Goal: Contribute content

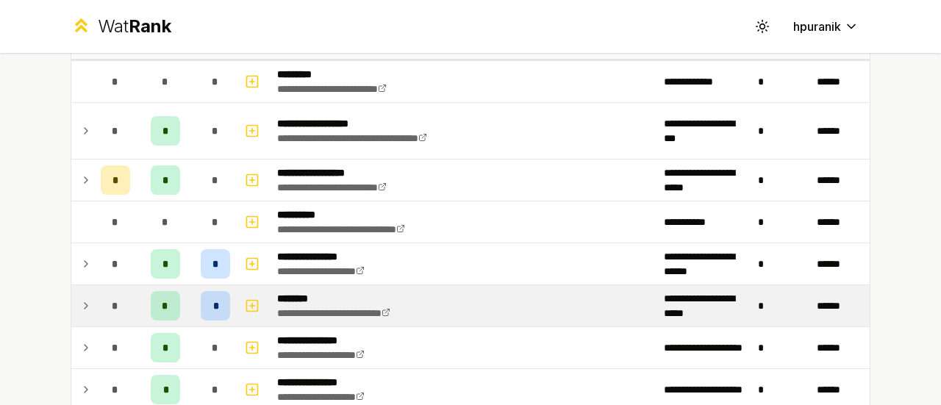
scroll to position [108, 0]
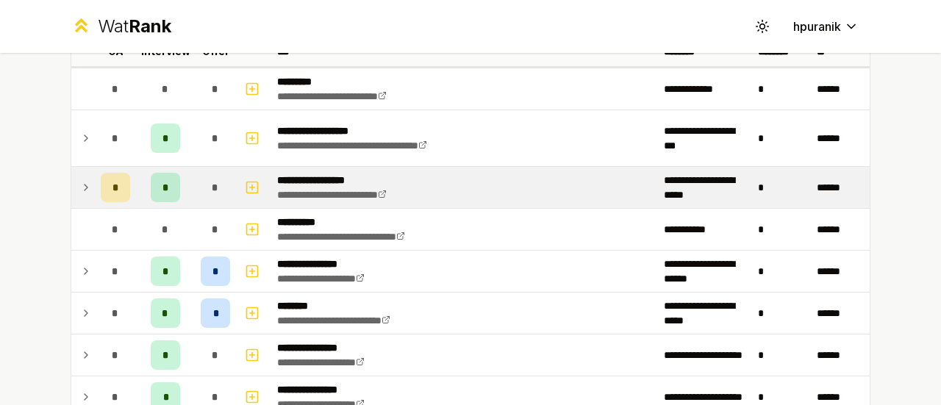
click at [80, 191] on icon at bounding box center [86, 188] width 12 height 18
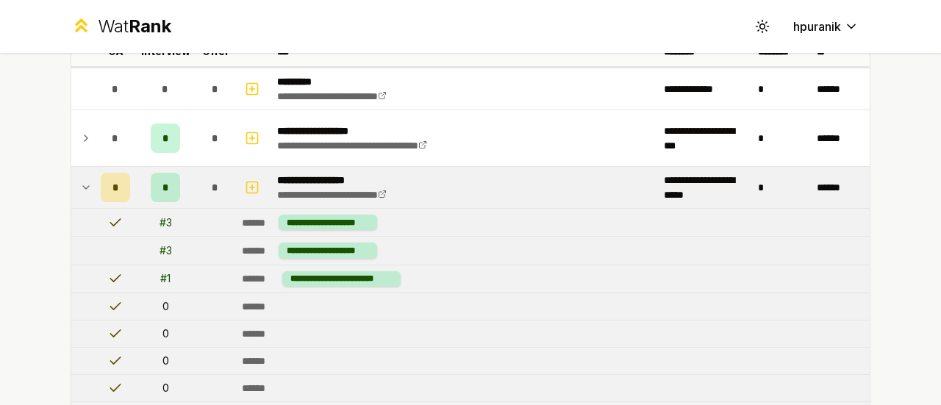
click at [80, 190] on icon at bounding box center [86, 188] width 12 height 18
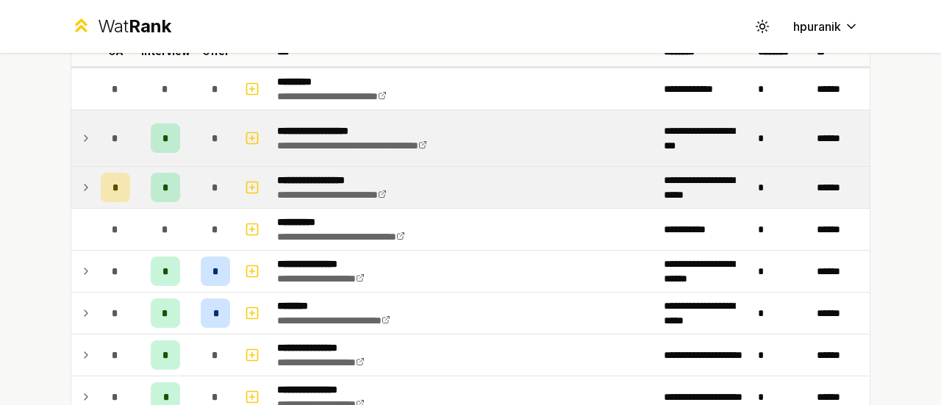
click at [84, 139] on icon at bounding box center [86, 138] width 12 height 18
click at [80, 136] on icon at bounding box center [86, 138] width 12 height 18
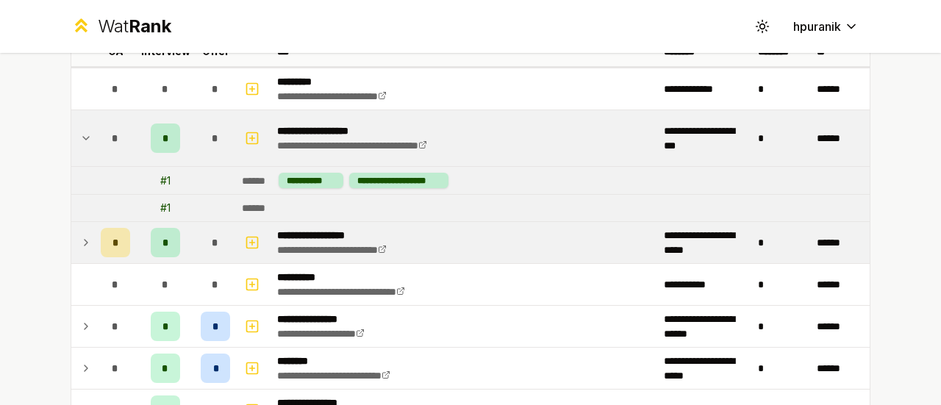
click at [83, 137] on icon at bounding box center [86, 138] width 6 height 3
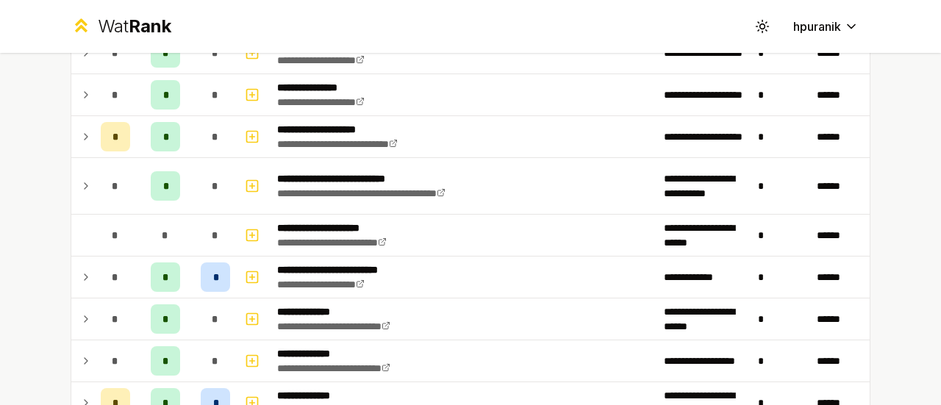
scroll to position [415, 0]
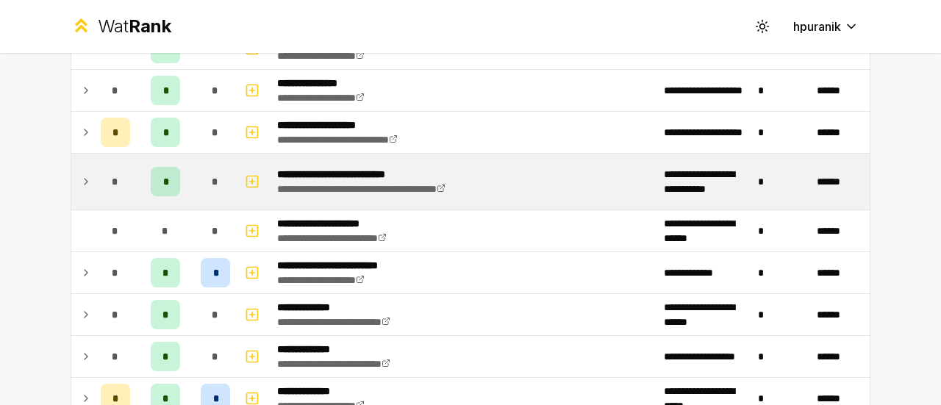
click at [84, 169] on td at bounding box center [83, 182] width 24 height 56
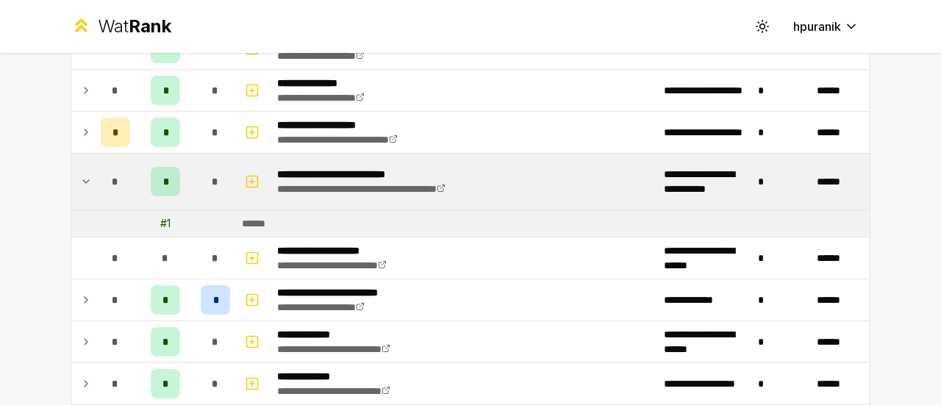
click at [84, 169] on td at bounding box center [83, 182] width 24 height 56
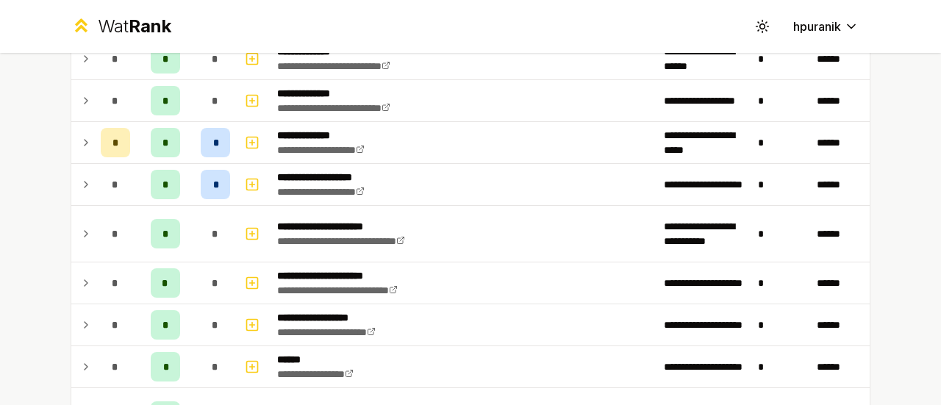
scroll to position [672, 0]
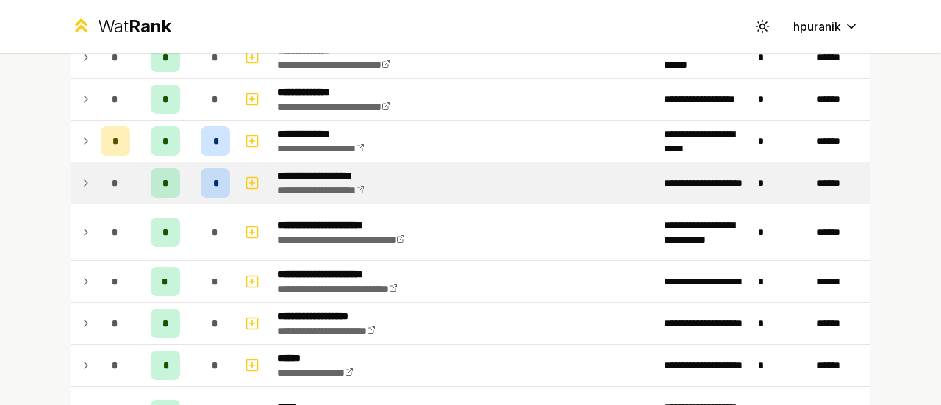
click at [75, 189] on td at bounding box center [83, 182] width 24 height 41
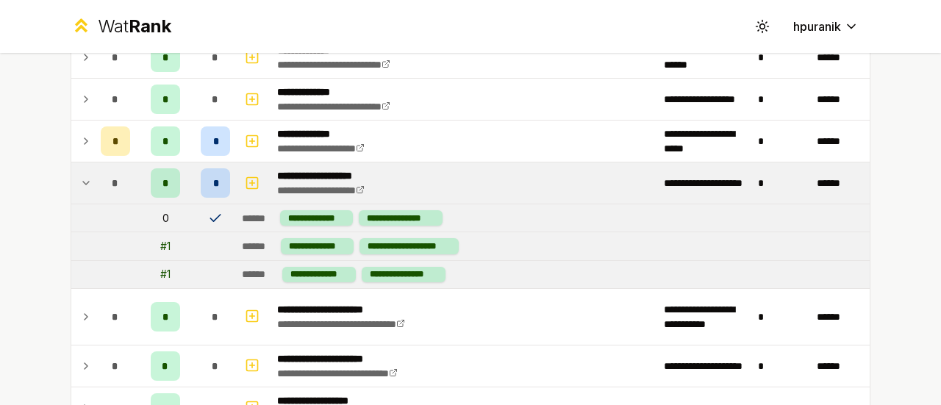
click at [80, 181] on icon at bounding box center [86, 183] width 12 height 18
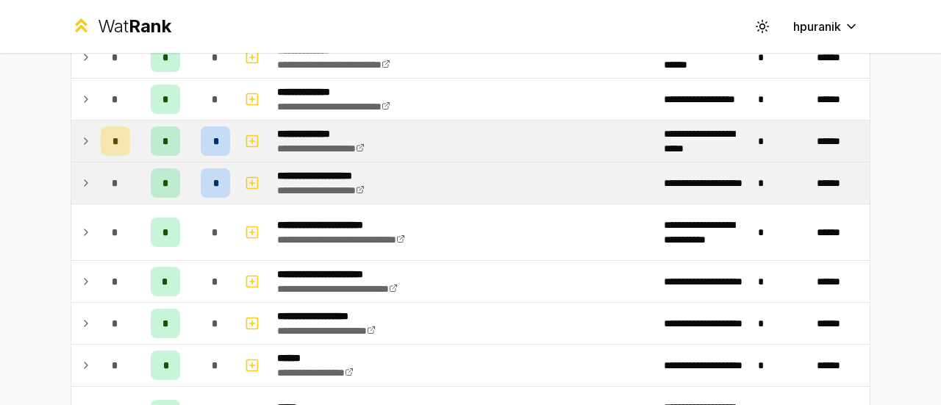
click at [80, 144] on icon at bounding box center [86, 141] width 12 height 18
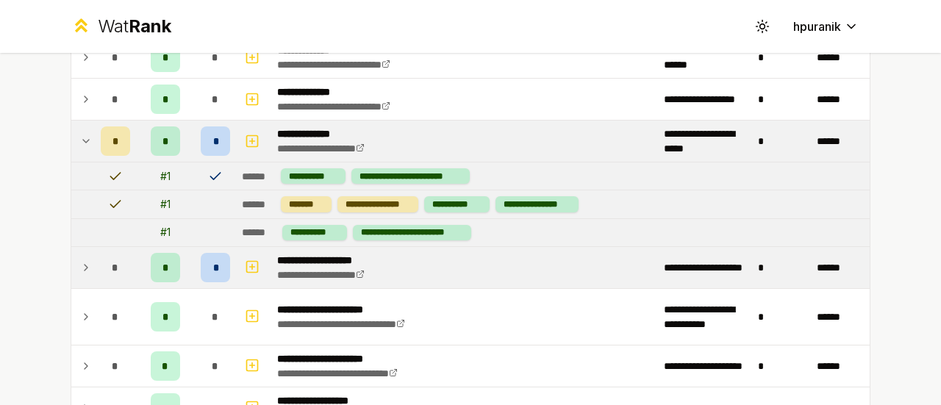
click at [80, 134] on icon at bounding box center [86, 141] width 12 height 18
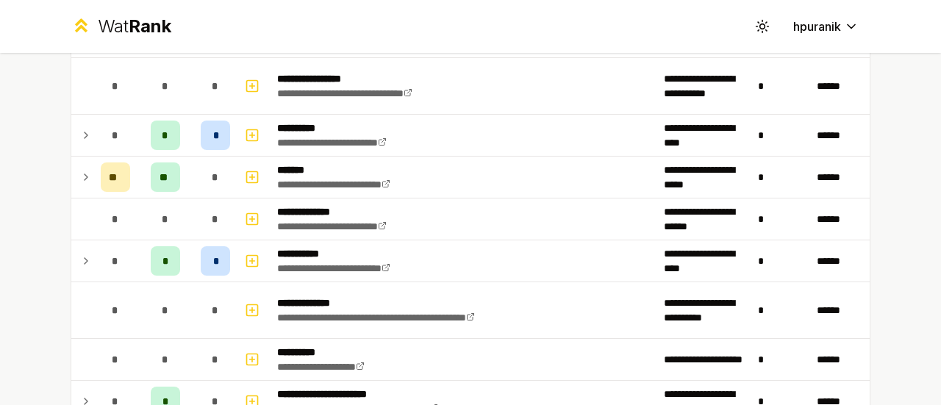
scroll to position [1676, 0]
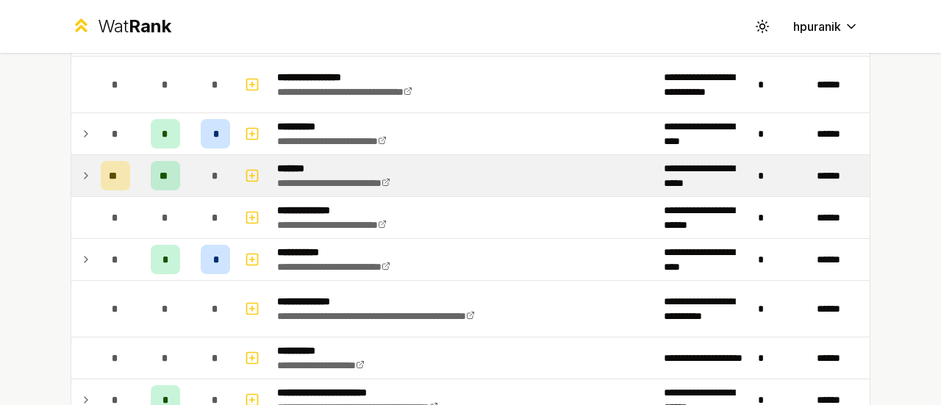
click at [80, 167] on icon at bounding box center [86, 176] width 12 height 18
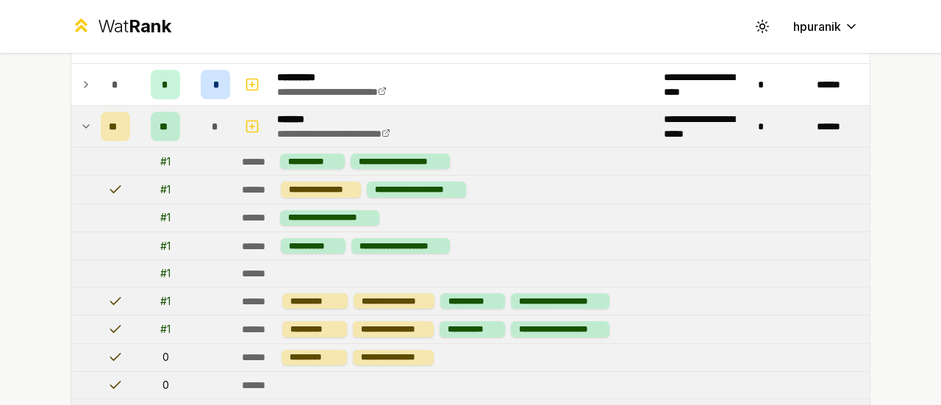
scroll to position [1723, 0]
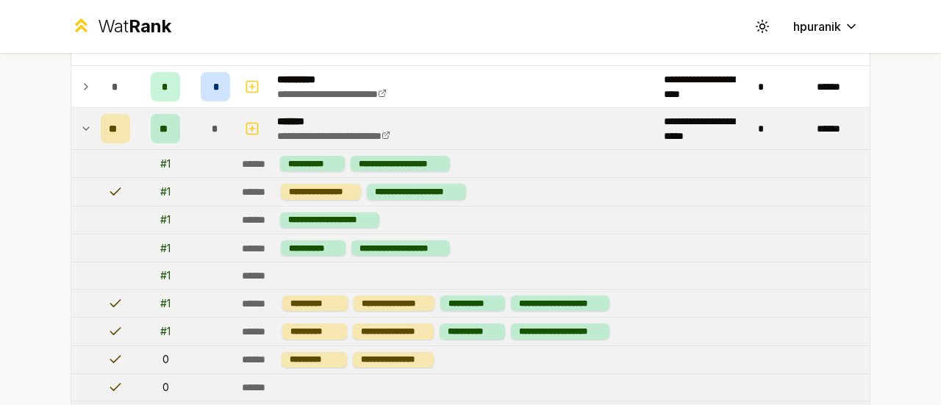
click at [80, 120] on icon at bounding box center [86, 129] width 12 height 18
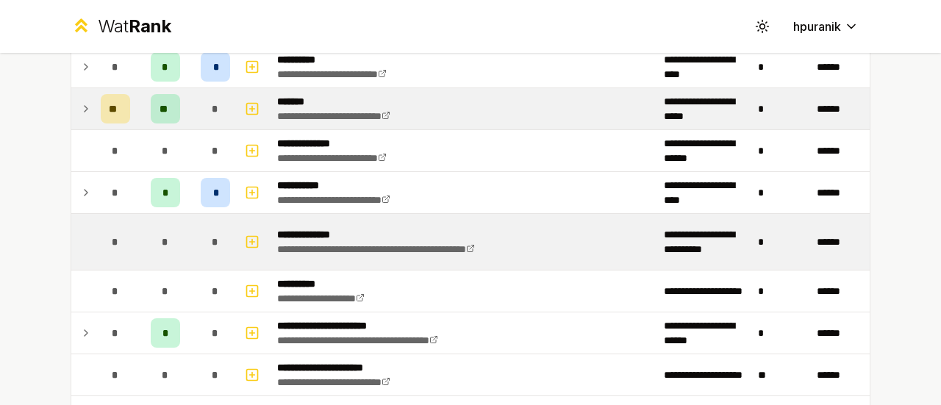
scroll to position [1744, 0]
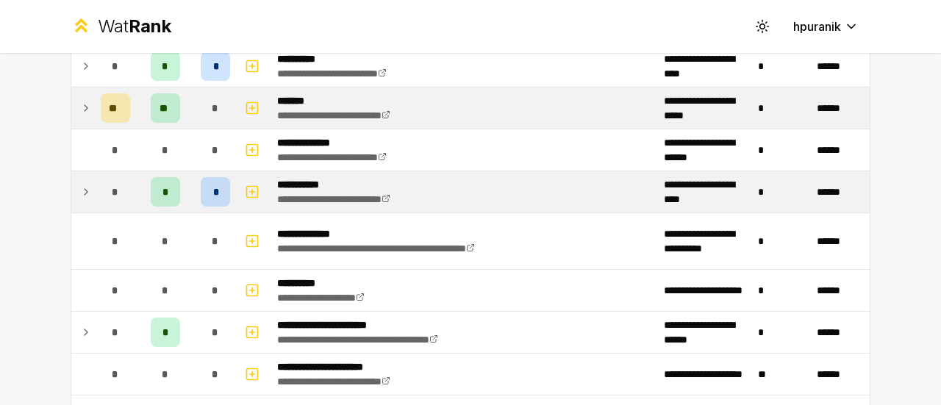
click at [81, 185] on icon at bounding box center [86, 192] width 12 height 18
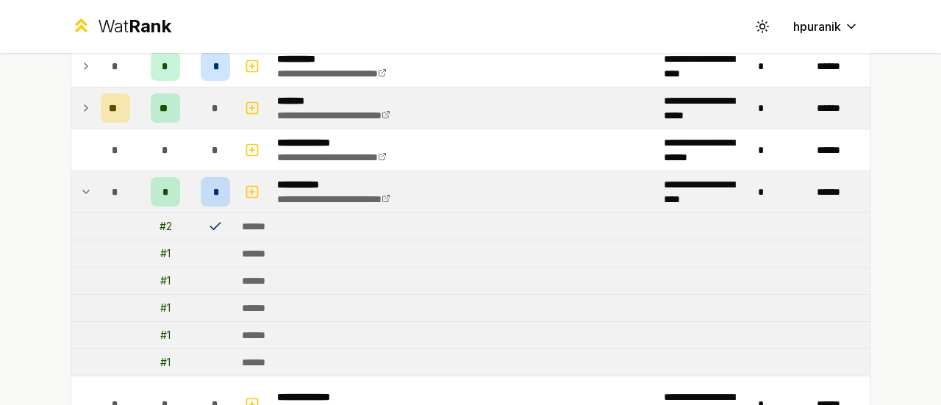
click at [80, 183] on icon at bounding box center [86, 192] width 12 height 18
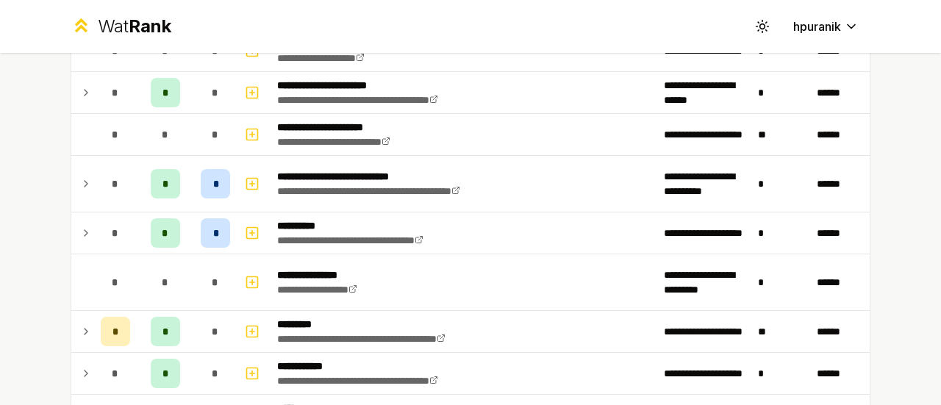
scroll to position [1989, 0]
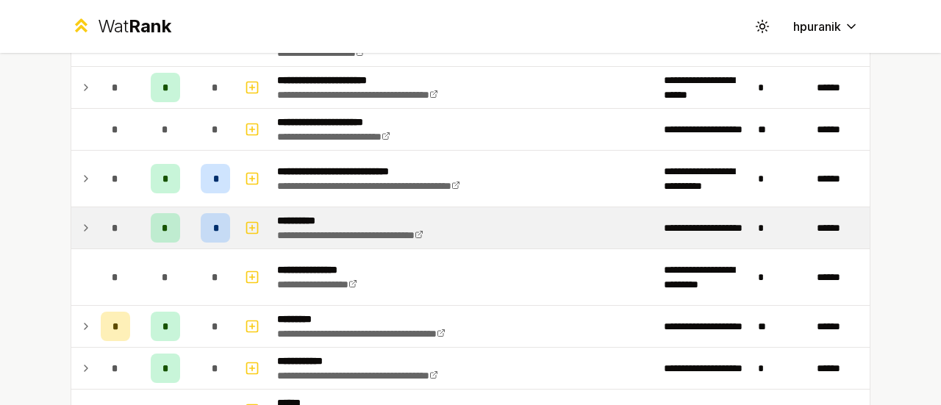
click at [80, 219] on icon at bounding box center [86, 228] width 12 height 18
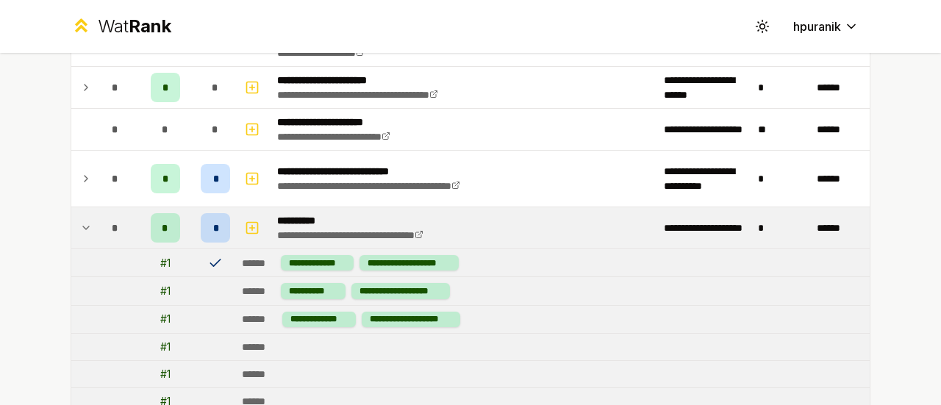
click at [80, 219] on icon at bounding box center [86, 228] width 12 height 18
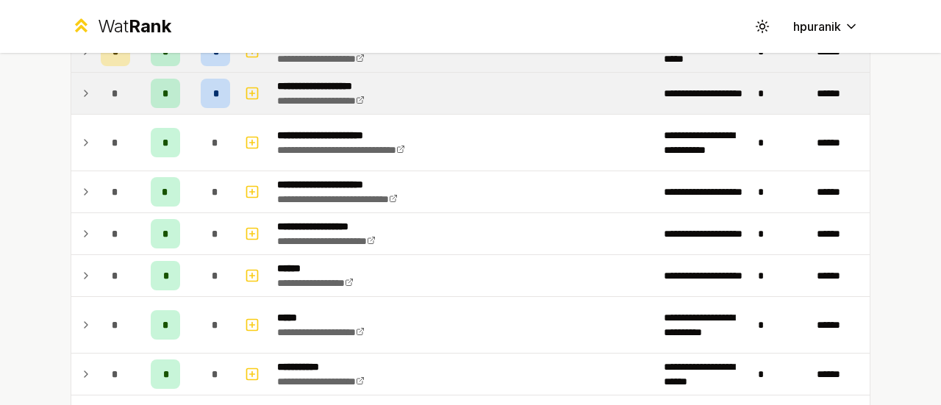
scroll to position [767, 0]
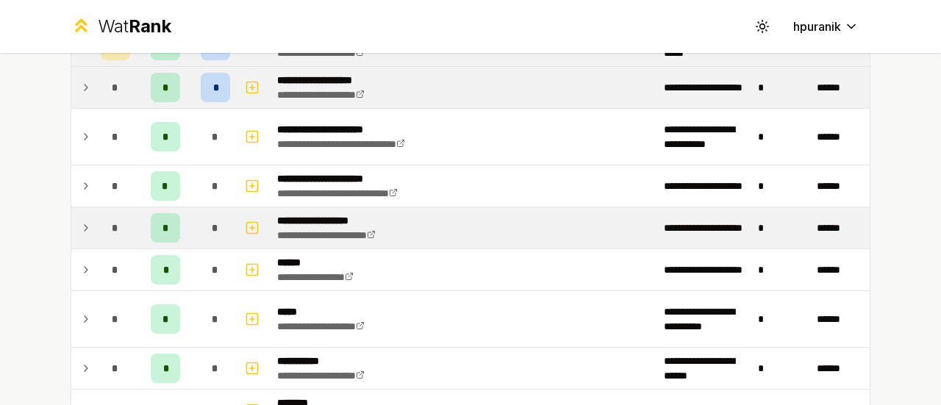
click at [85, 225] on icon at bounding box center [86, 228] width 3 height 6
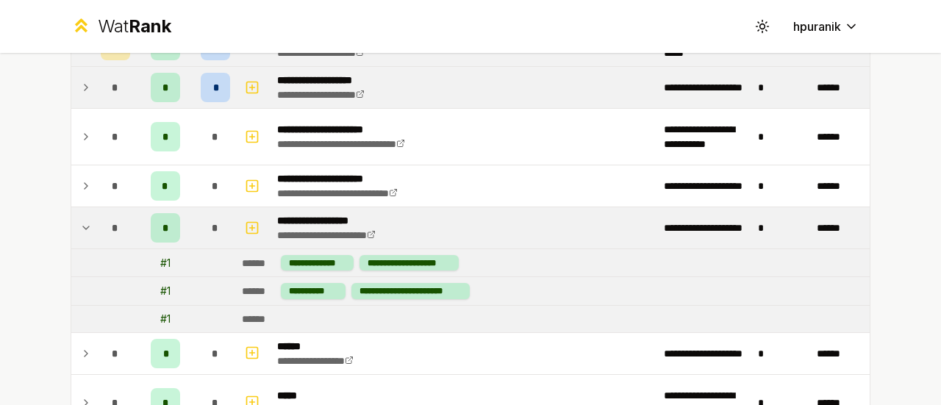
click at [80, 222] on icon at bounding box center [86, 228] width 12 height 18
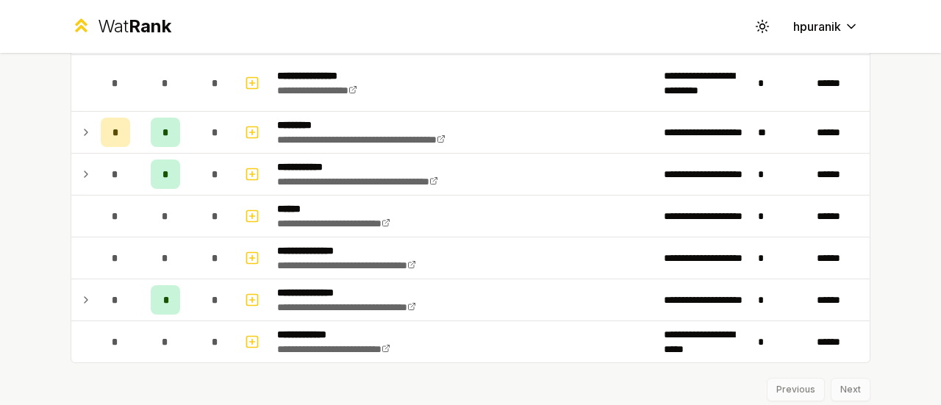
scroll to position [2183, 0]
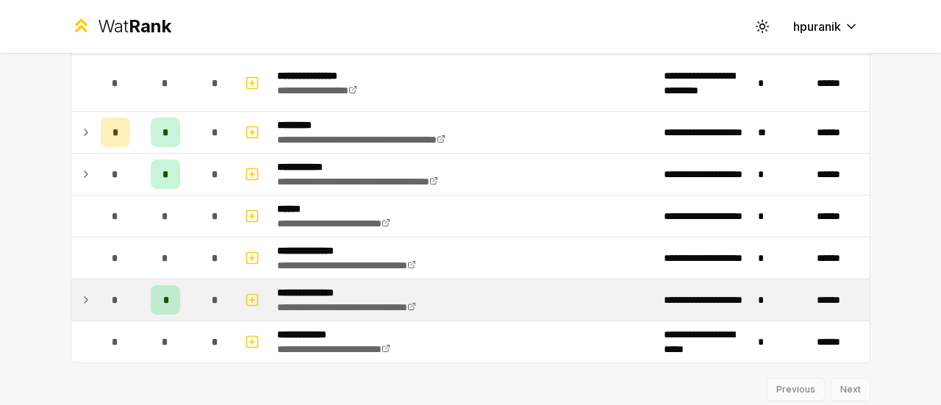
click at [80, 291] on icon at bounding box center [86, 300] width 12 height 18
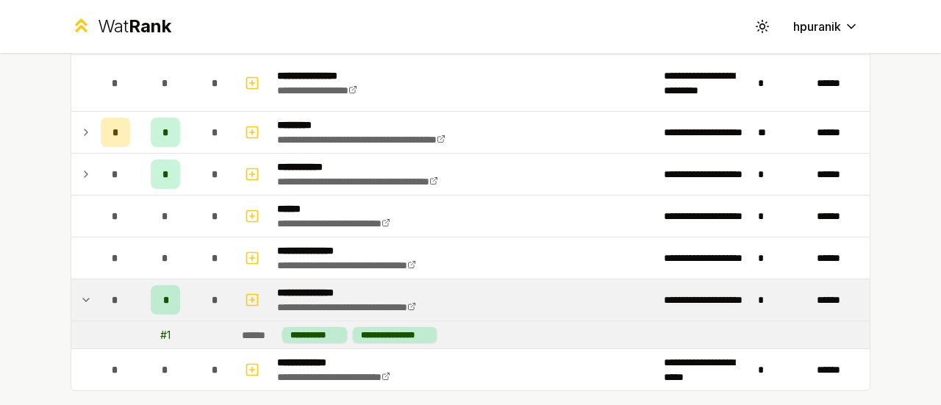
click at [80, 291] on icon at bounding box center [86, 300] width 12 height 18
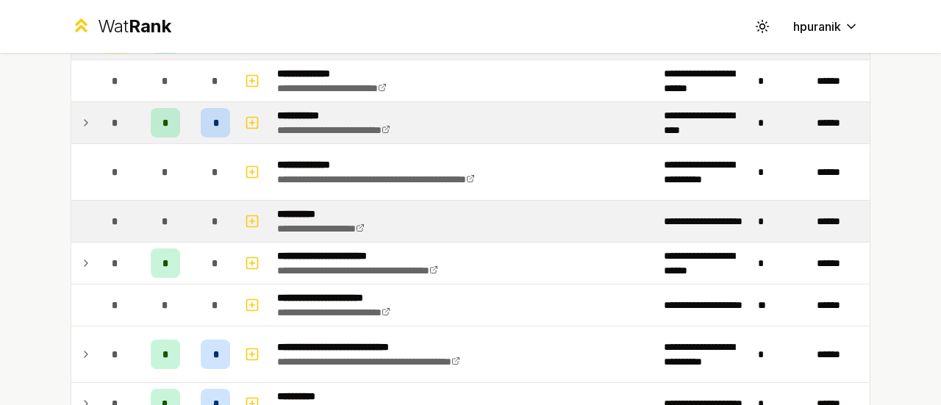
scroll to position [1814, 0]
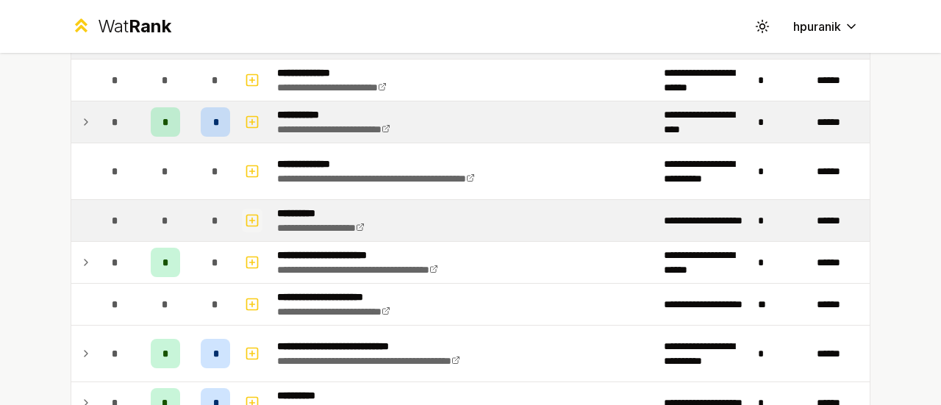
click at [252, 218] on icon "button" at bounding box center [252, 220] width 0 height 5
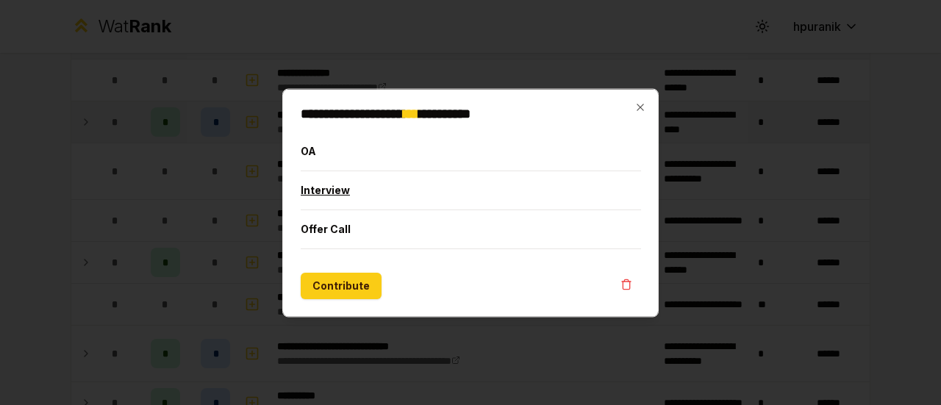
click at [328, 195] on button "Interview" at bounding box center [471, 190] width 340 height 38
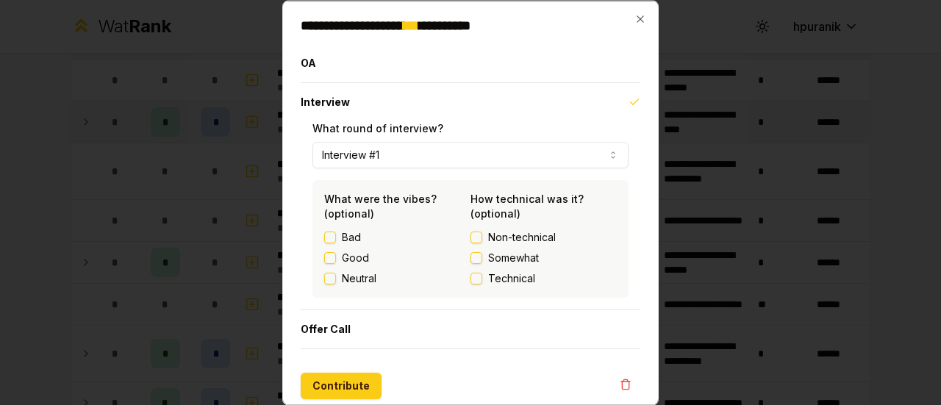
click at [327, 258] on button "Good" at bounding box center [330, 257] width 12 height 12
click at [472, 276] on button "Technical" at bounding box center [476, 278] width 12 height 12
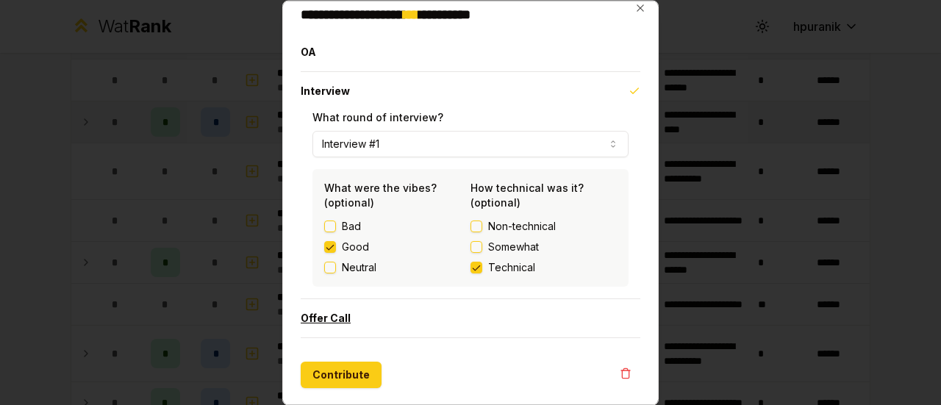
click at [322, 318] on button "Offer Call" at bounding box center [471, 318] width 340 height 38
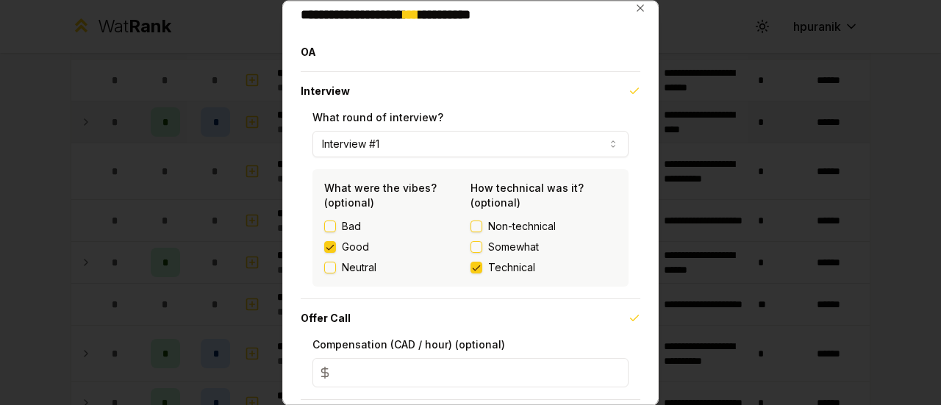
scroll to position [72, 0]
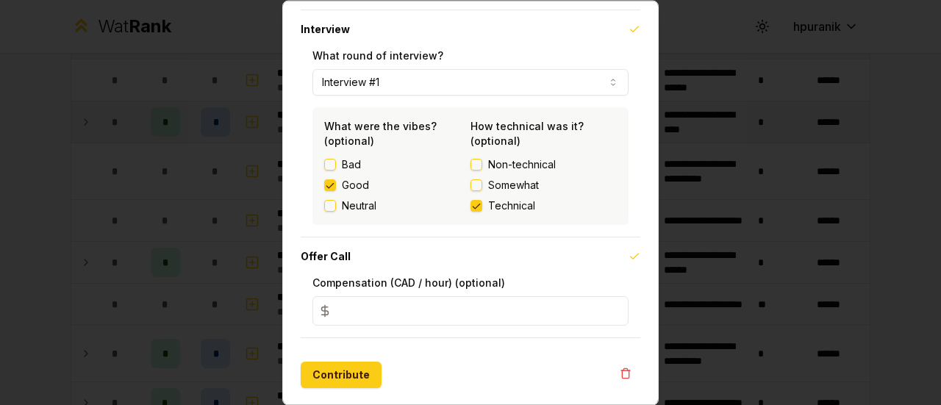
click at [379, 312] on input "*" at bounding box center [470, 310] width 316 height 29
click at [342, 375] on button "Contribute" at bounding box center [341, 375] width 81 height 26
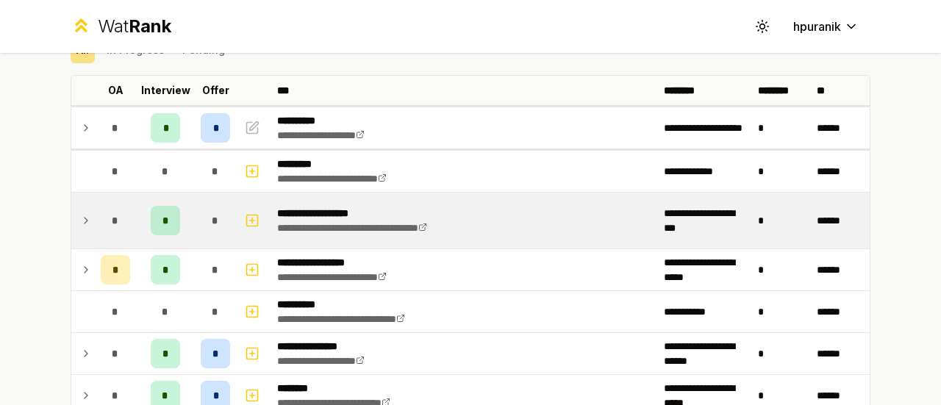
scroll to position [0, 0]
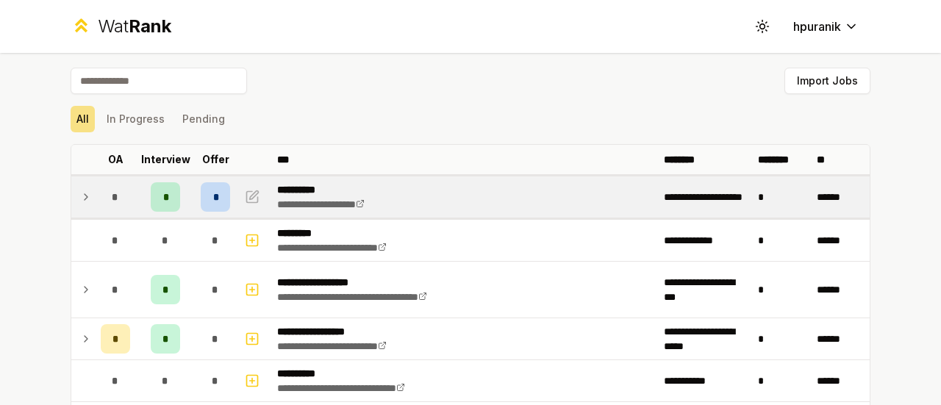
click at [82, 193] on icon at bounding box center [86, 197] width 12 height 18
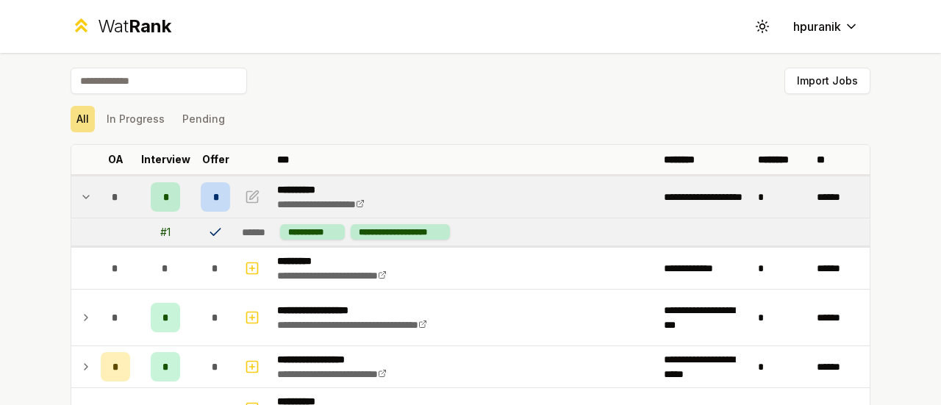
click at [82, 193] on icon at bounding box center [86, 197] width 12 height 18
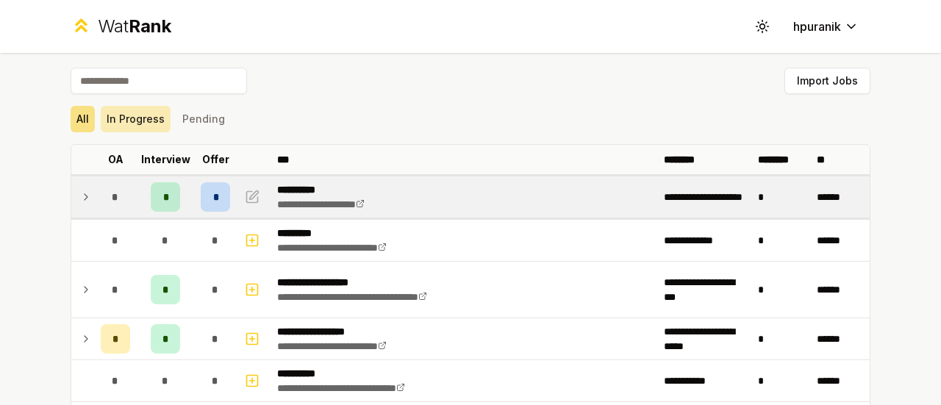
click at [101, 120] on button "In Progress" at bounding box center [136, 119] width 70 height 26
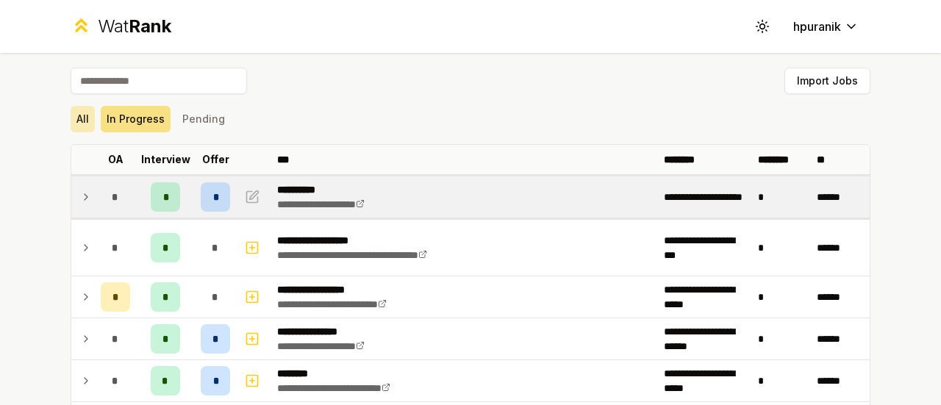
click at [83, 120] on button "All" at bounding box center [83, 119] width 24 height 26
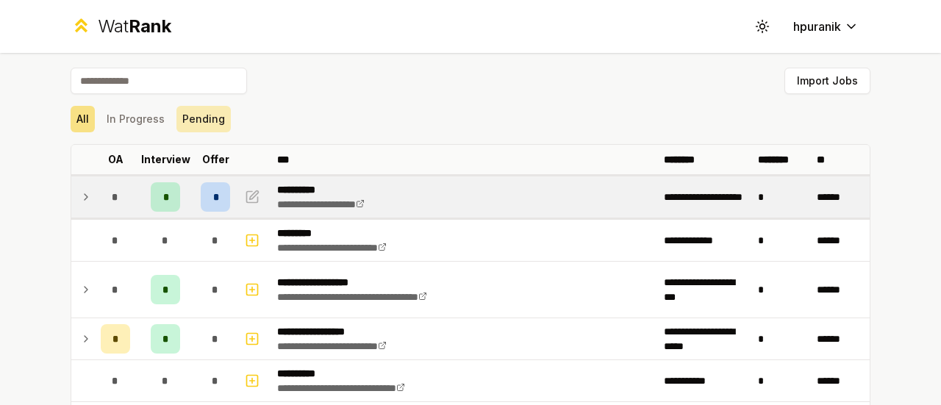
click at [200, 114] on button "Pending" at bounding box center [203, 119] width 54 height 26
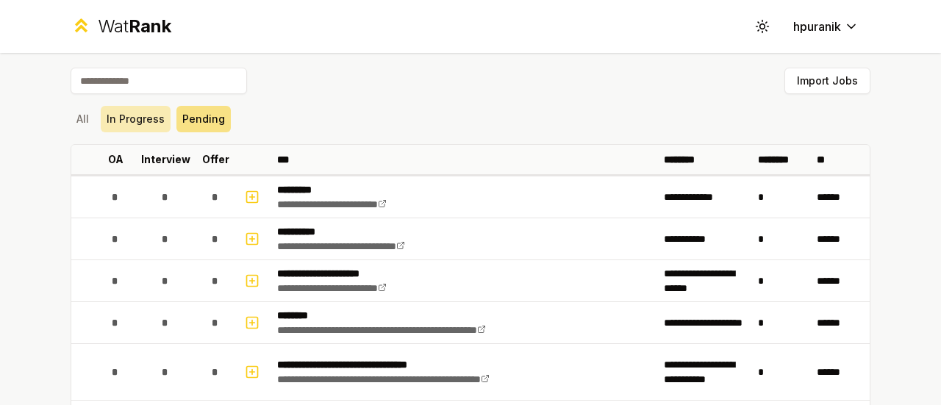
click at [152, 121] on button "In Progress" at bounding box center [136, 119] width 70 height 26
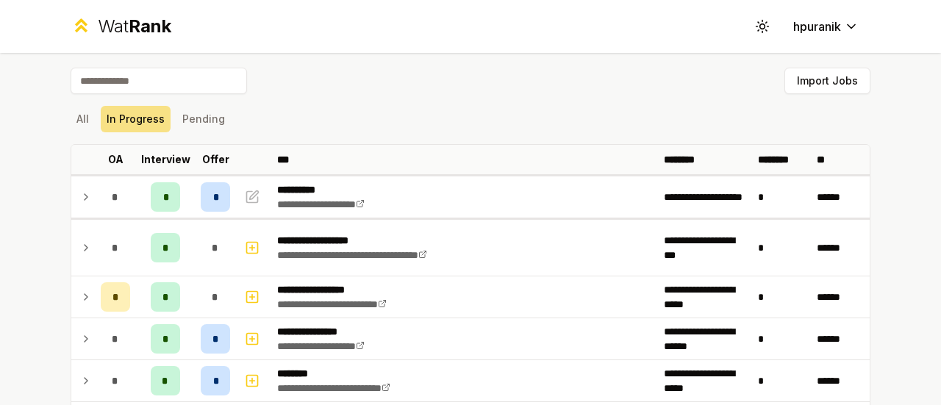
click at [176, 115] on button "Pending" at bounding box center [203, 119] width 54 height 26
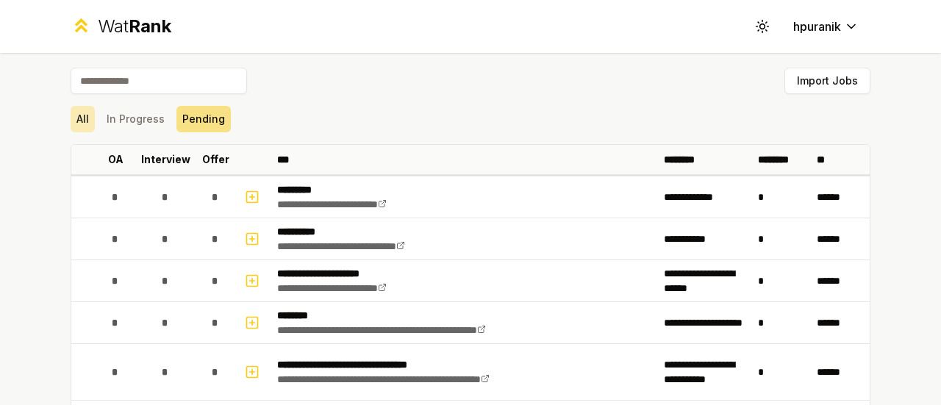
click at [80, 118] on button "All" at bounding box center [83, 119] width 24 height 26
